Goal: Download file/media

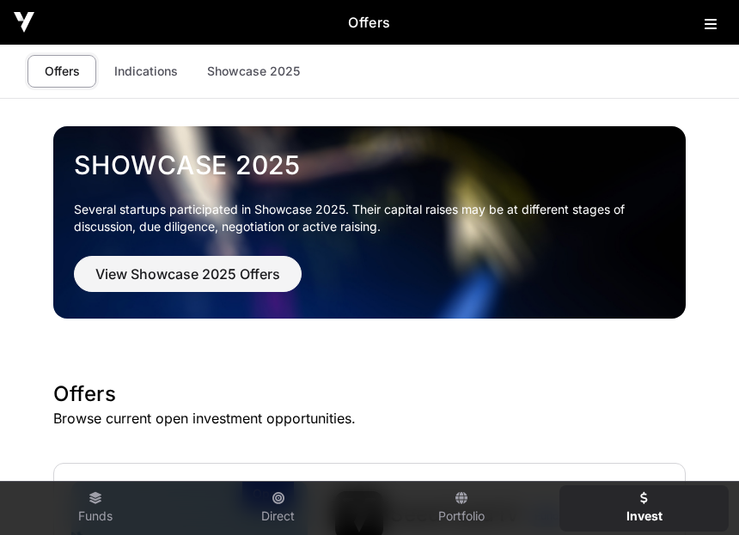
click at [695, 32] on h2 "Offers" at bounding box center [369, 22] width 670 height 21
click at [710, 31] on button at bounding box center [715, 20] width 21 height 21
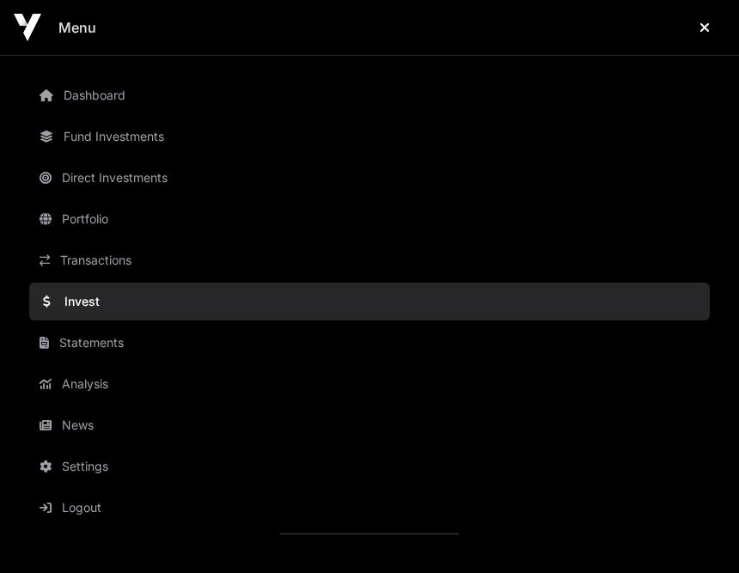
click at [88, 220] on link "Portfolio" at bounding box center [369, 219] width 681 height 38
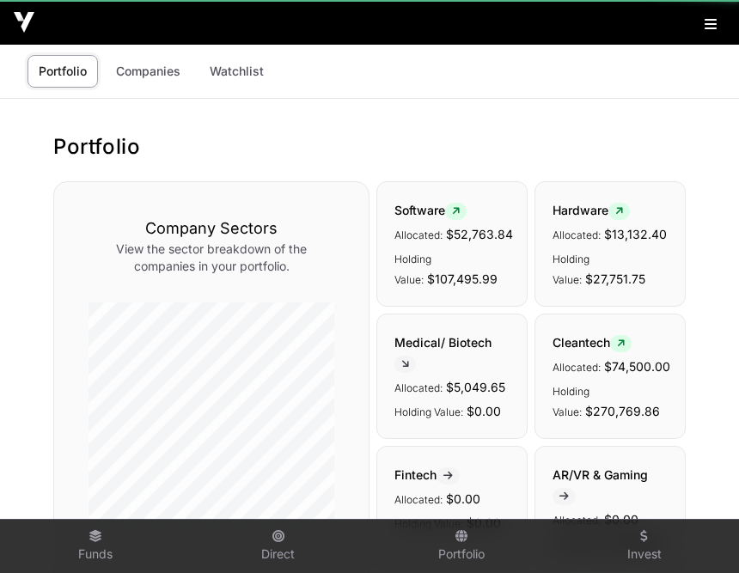
click at [92, 195] on div "Company Sectors View the sector breakdown of the companies in your portfolio." at bounding box center [211, 505] width 316 height 648
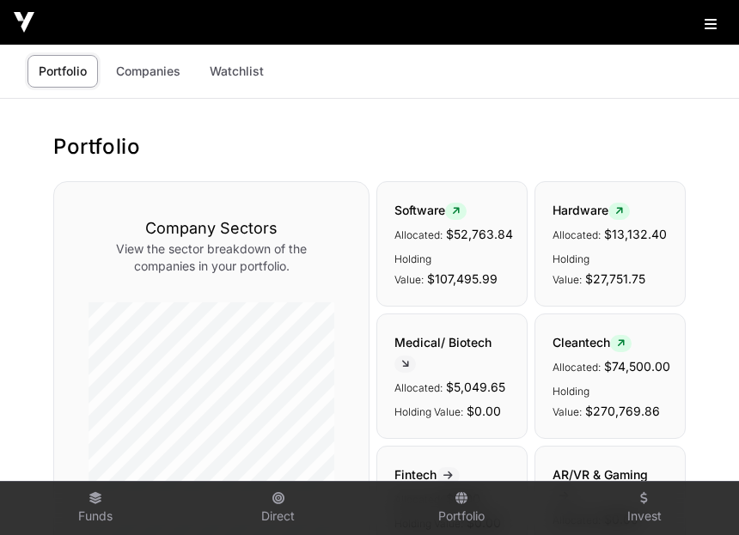
click at [712, 31] on icon at bounding box center [711, 24] width 12 height 14
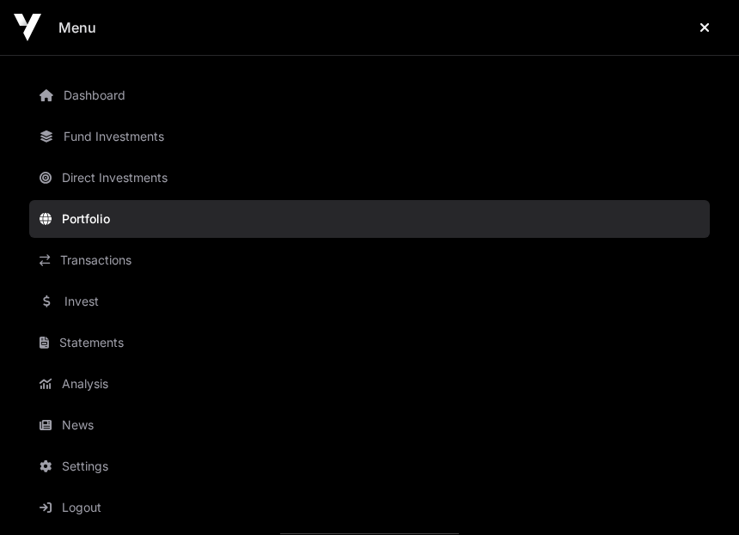
click at [74, 352] on link "Statements" at bounding box center [369, 343] width 681 height 38
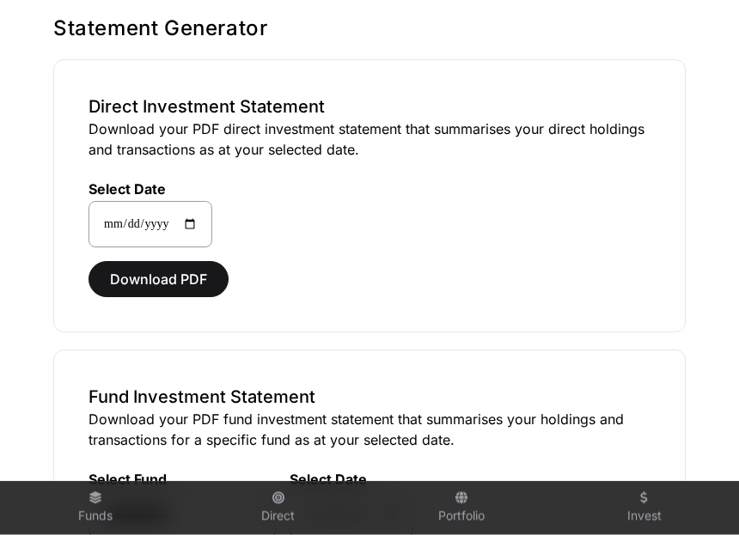
scroll to position [119, 0]
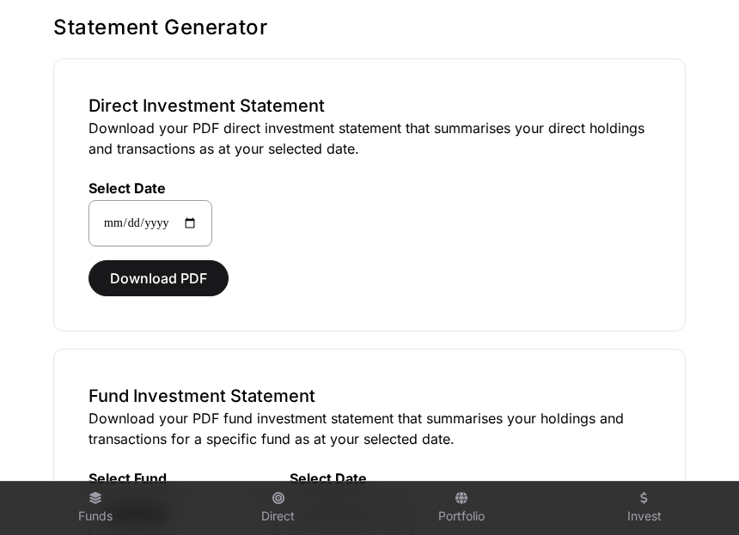
click at [129, 284] on span "Download PDF" at bounding box center [158, 278] width 97 height 21
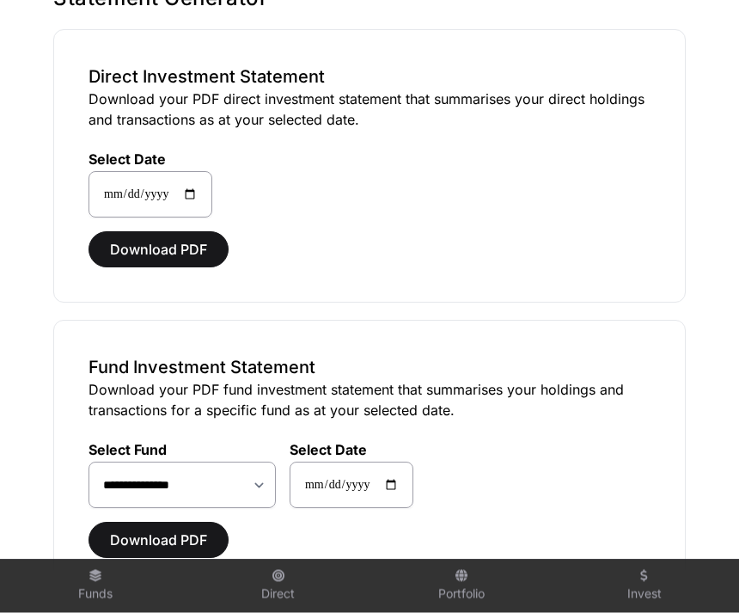
scroll to position [150, 0]
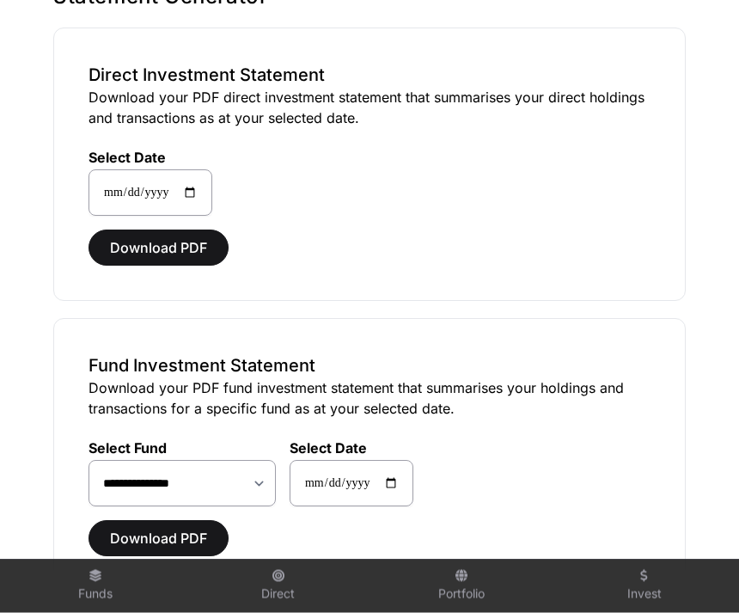
click at [144, 539] on span "Download PDF" at bounding box center [158, 539] width 97 height 21
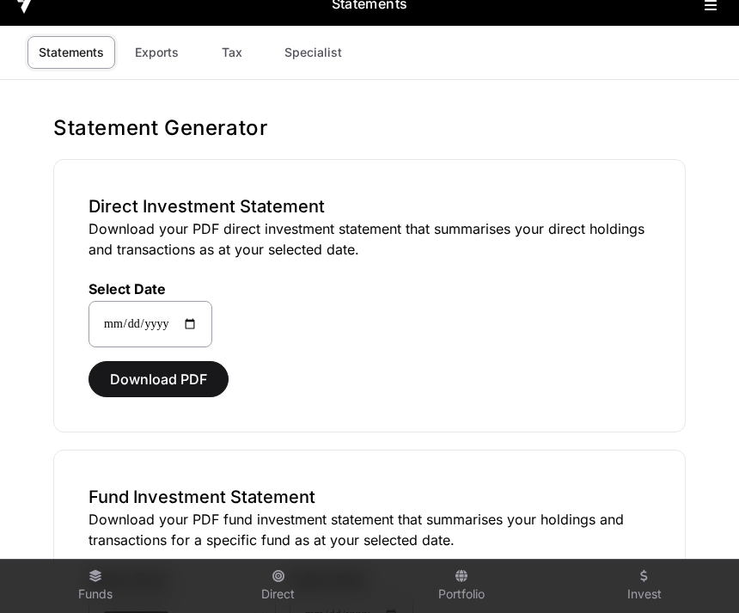
scroll to position [21, 0]
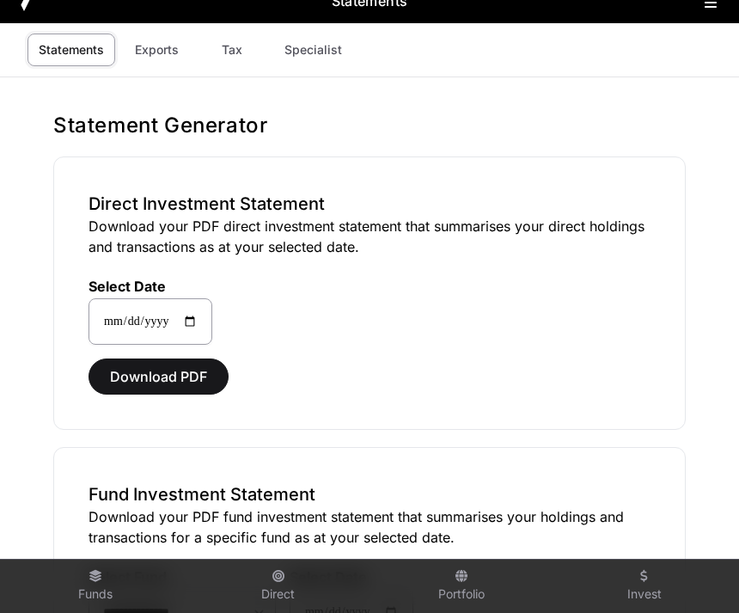
click at [240, 56] on link "Tax" at bounding box center [232, 50] width 69 height 33
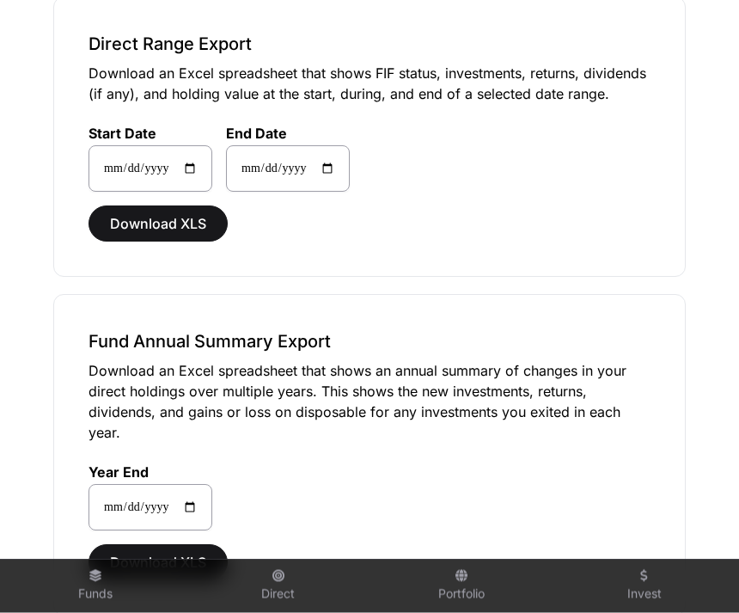
scroll to position [520, 0]
click at [130, 223] on span "Download XLS" at bounding box center [158, 223] width 96 height 21
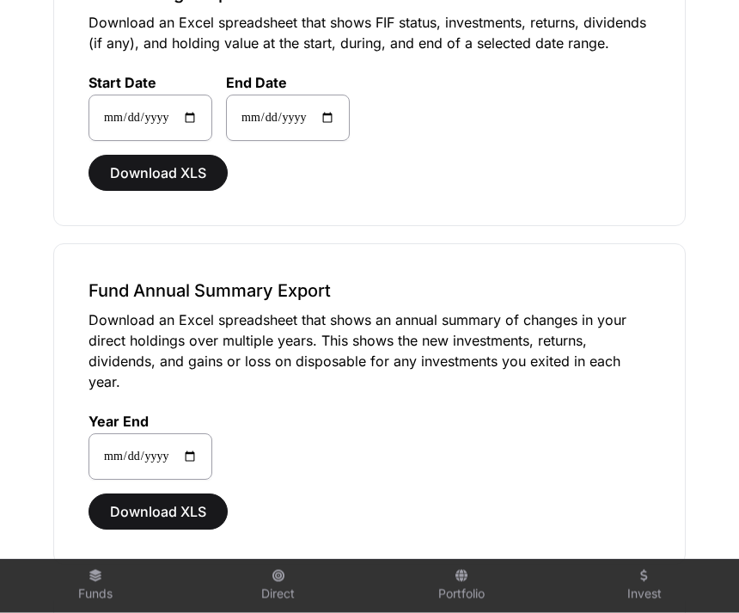
scroll to position [580, 0]
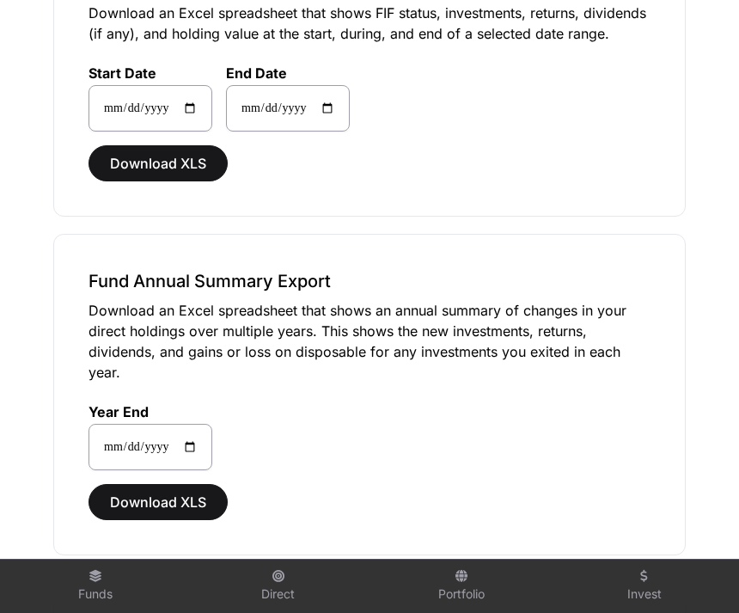
click at [143, 502] on span "Download XLS" at bounding box center [158, 502] width 96 height 21
